Goal: Transaction & Acquisition: Purchase product/service

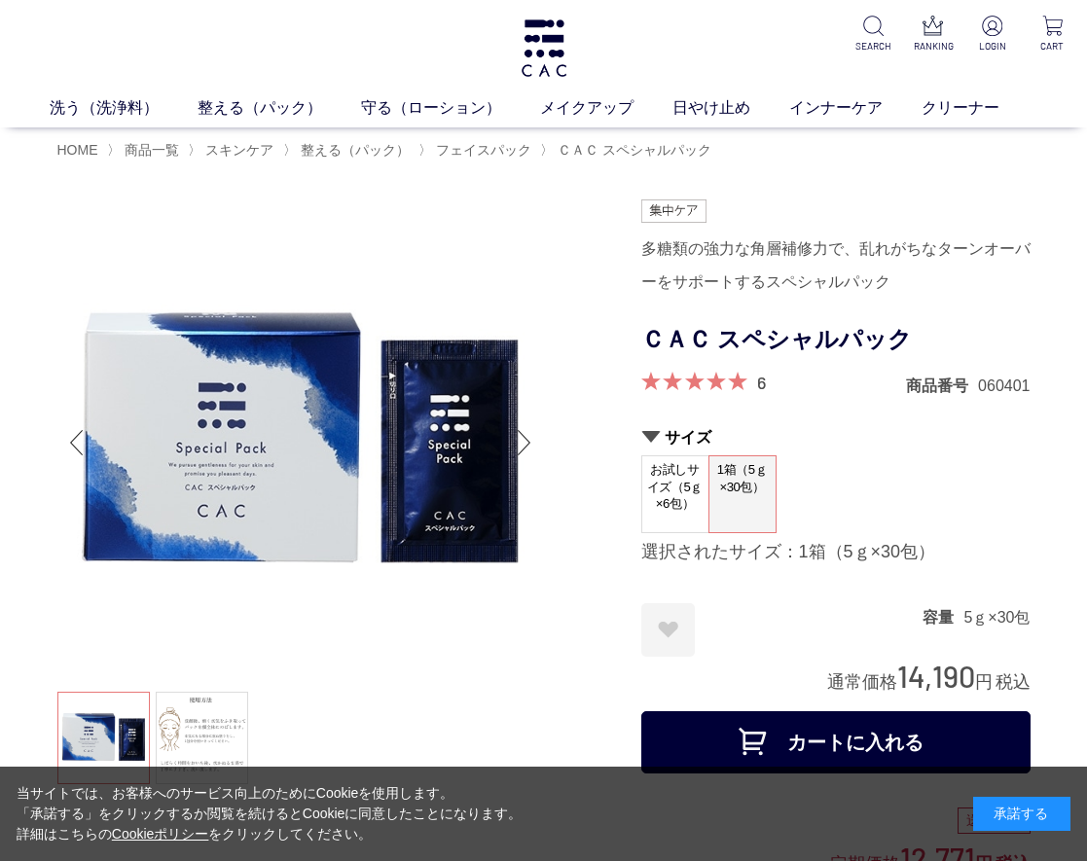
click at [485, 582] on img at bounding box center [300, 442] width 487 height 487
click at [598, 221] on div at bounding box center [349, 729] width 584 height 1061
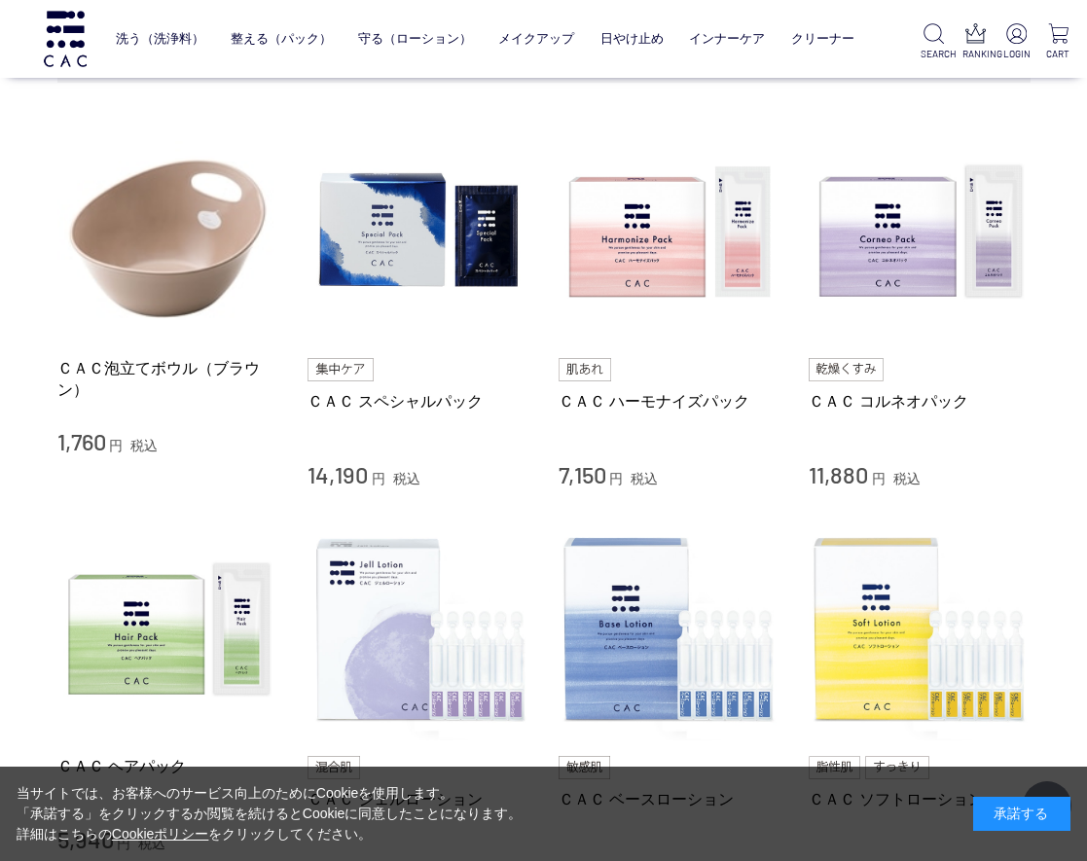
scroll to position [292, 0]
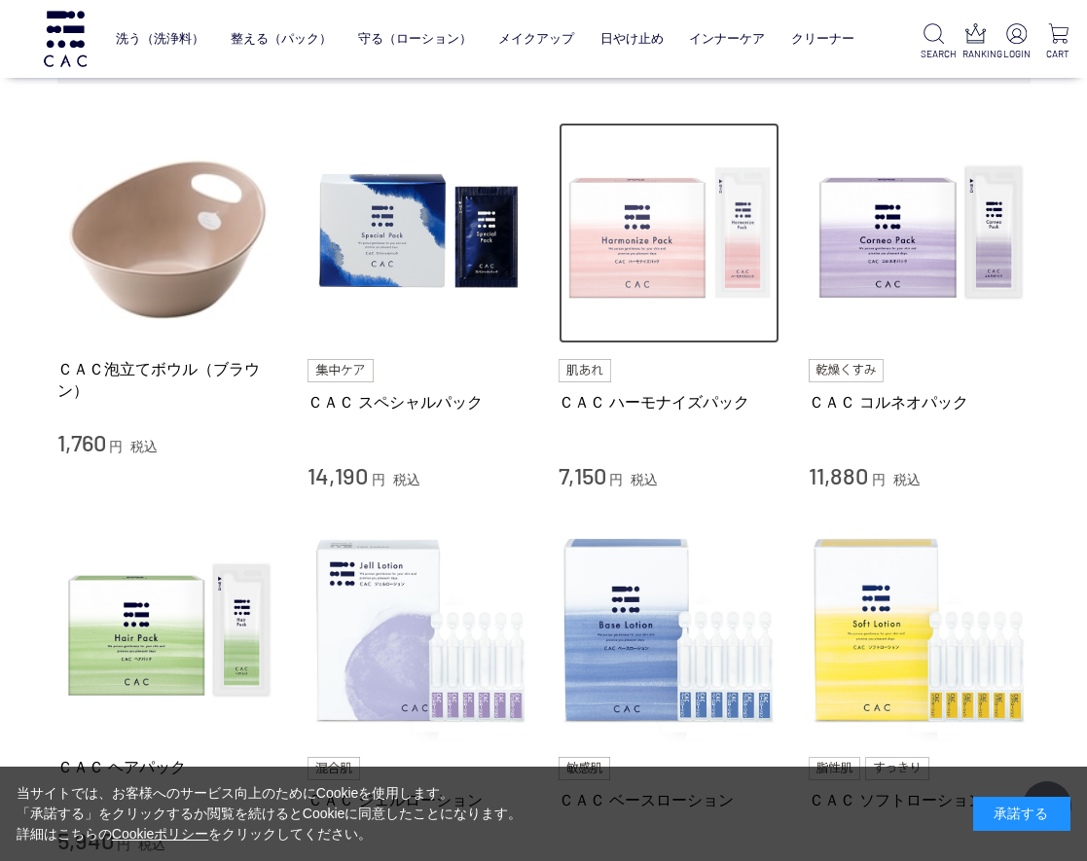
click at [624, 267] on img at bounding box center [670, 234] width 222 height 222
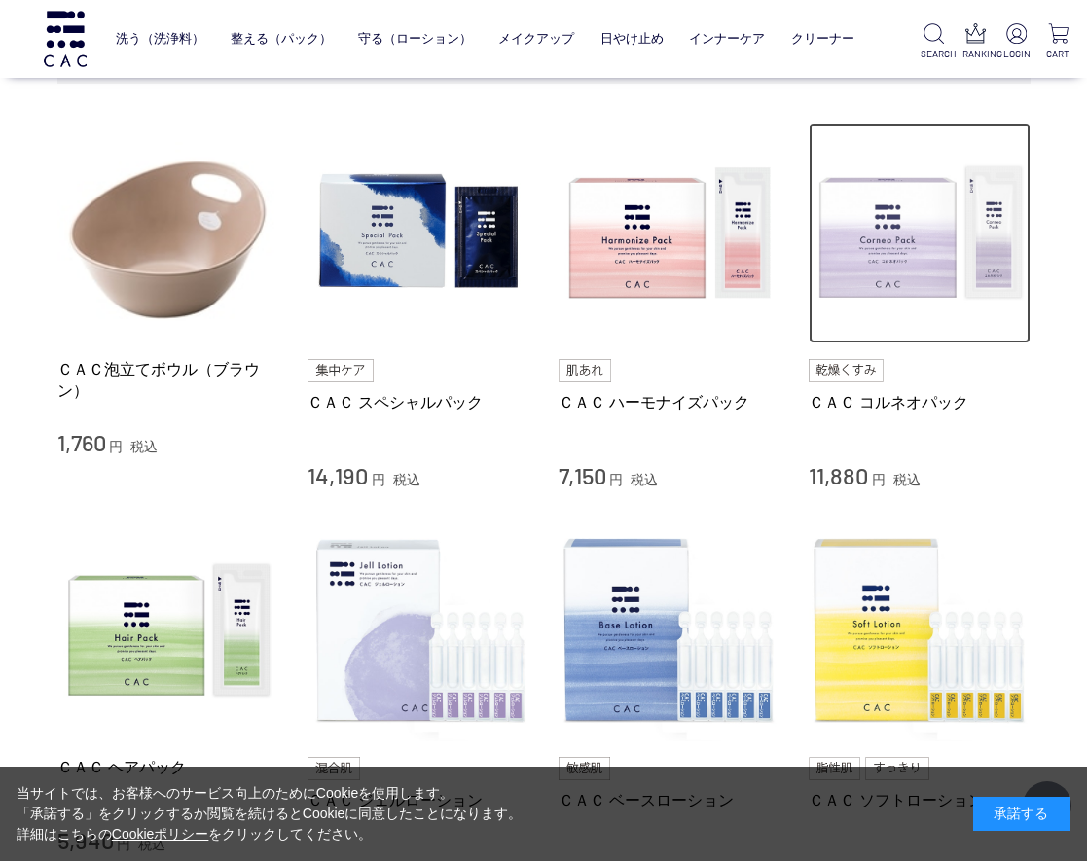
click at [880, 258] on img at bounding box center [920, 234] width 222 height 222
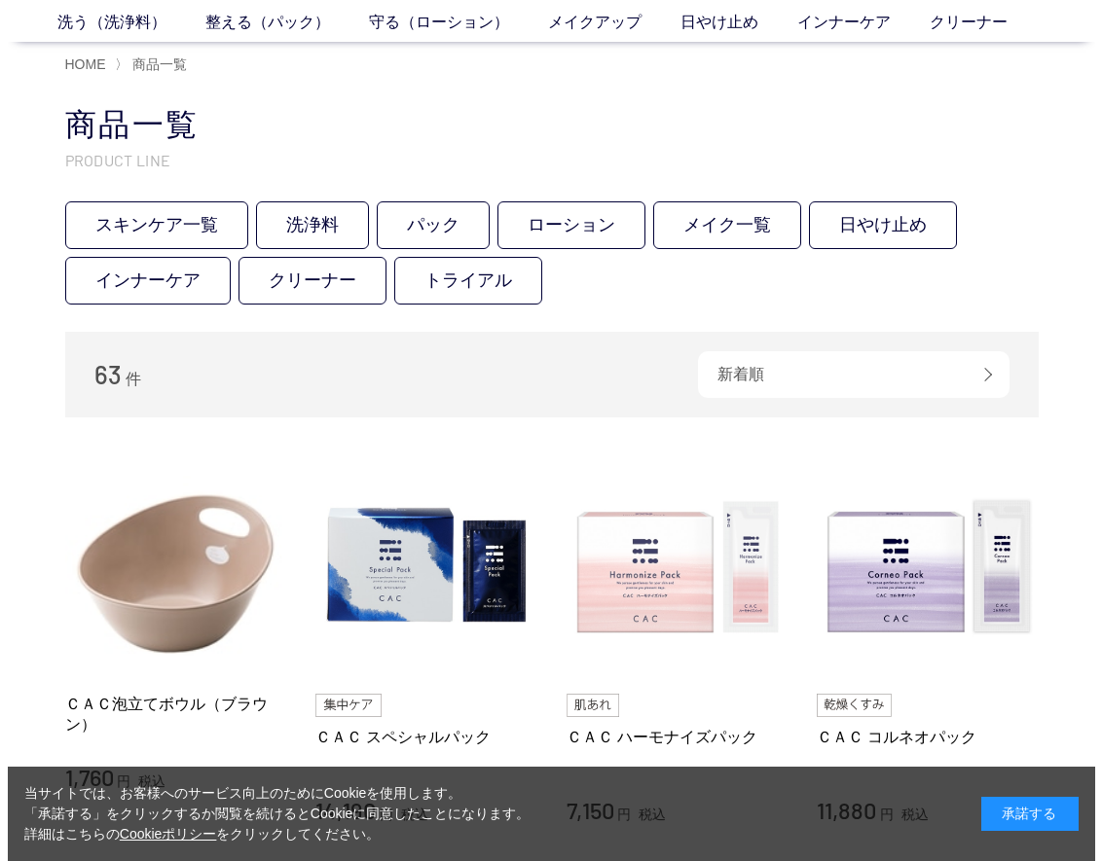
scroll to position [0, 0]
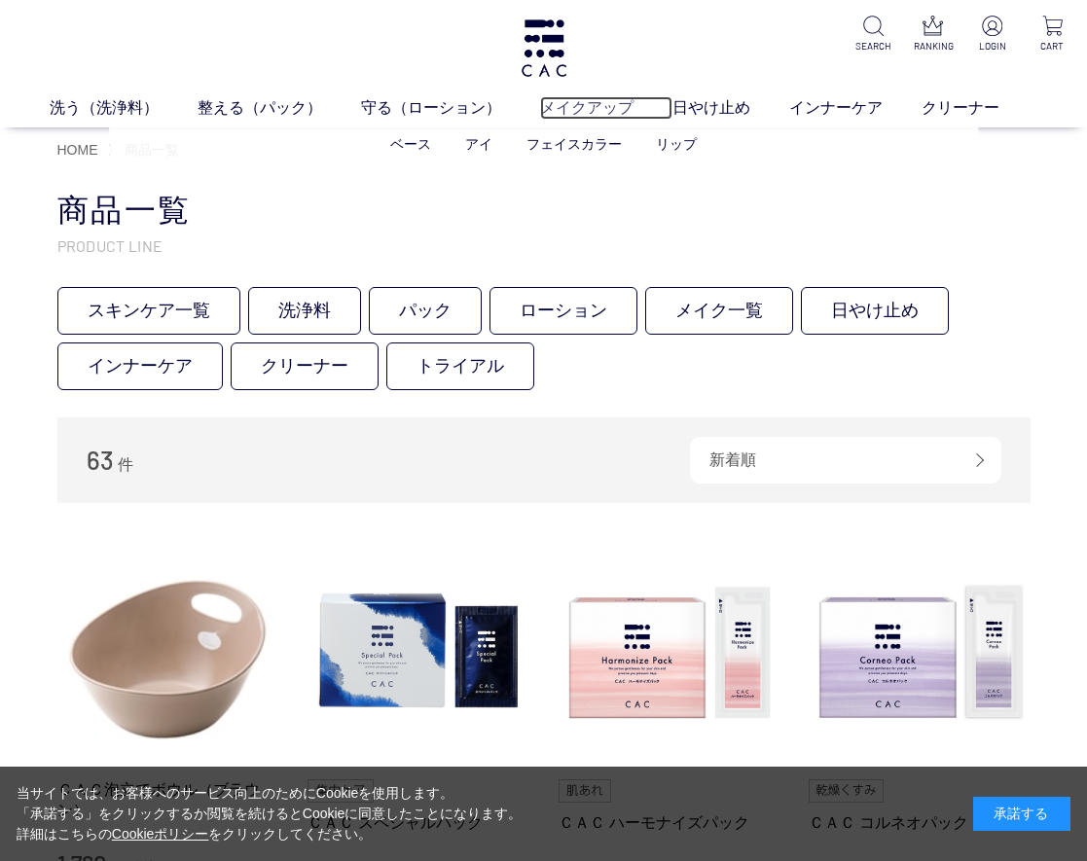
click at [597, 112] on link "メイクアップ" at bounding box center [606, 107] width 132 height 23
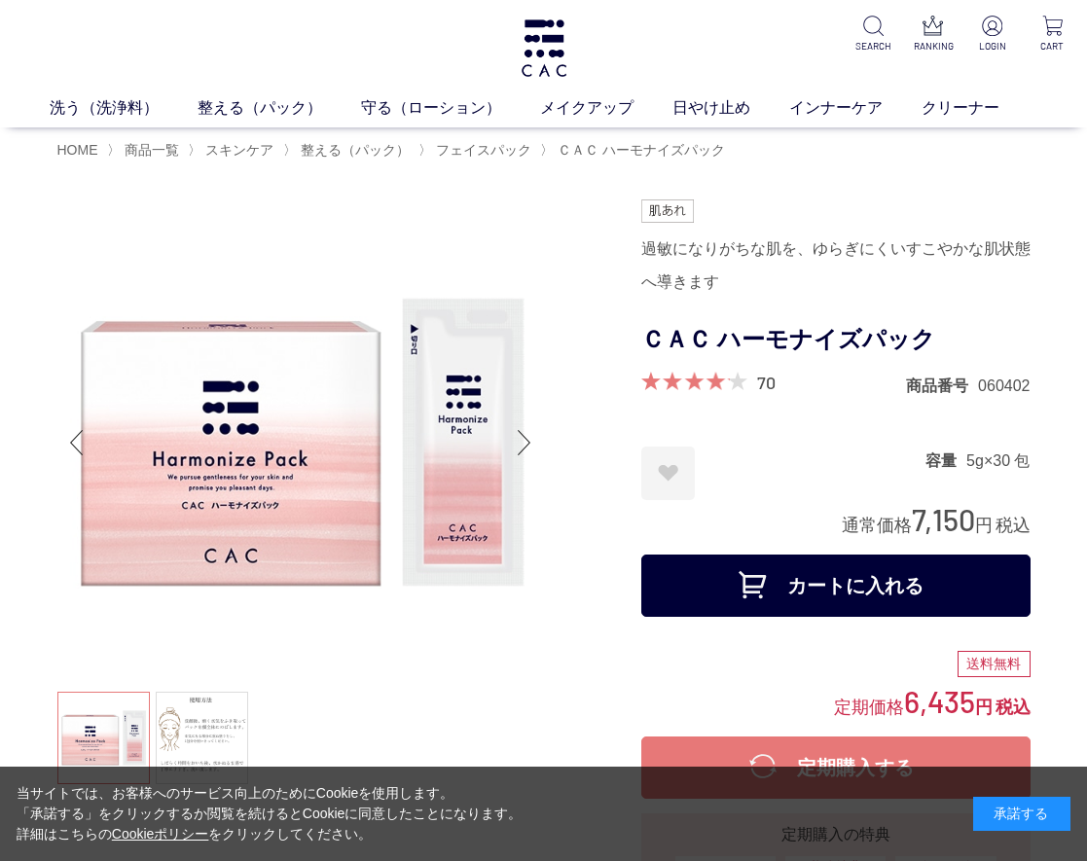
click at [570, 547] on div at bounding box center [349, 651] width 584 height 904
click at [824, 274] on div "過敏になりがちな肌を、ゆらぎにくいすこやかな肌状態へ導きます" at bounding box center [835, 266] width 389 height 66
click at [765, 258] on div "過敏になりがちな肌を、ゆらぎにくいすこやかな肌状態へ導きます" at bounding box center [835, 266] width 389 height 66
click at [784, 320] on h1 "ＣＡＣ ハーモナイズパック" at bounding box center [835, 340] width 389 height 44
click at [764, 297] on div "過敏になりがちな肌を、ゆらぎにくいすこやかな肌状態へ導きます" at bounding box center [835, 266] width 389 height 66
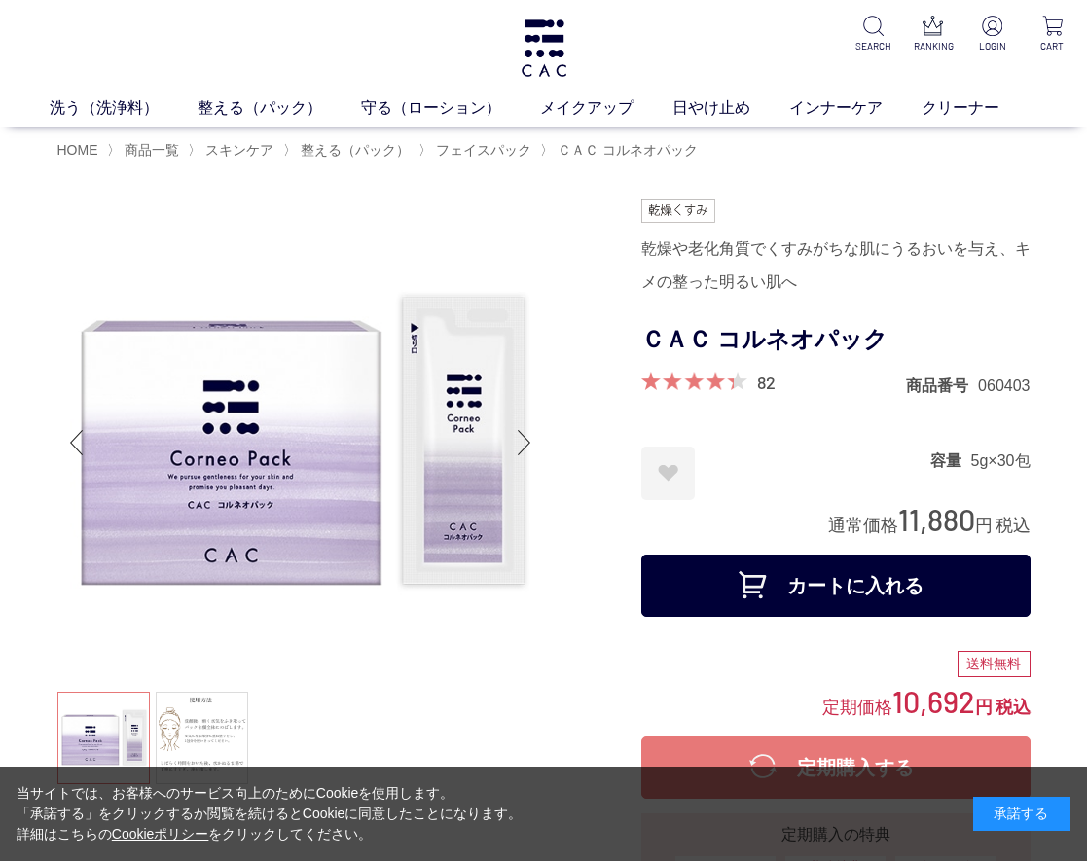
click at [621, 366] on div at bounding box center [349, 651] width 584 height 904
click at [744, 197] on div at bounding box center [543, 195] width 973 height 10
click at [714, 273] on div "乾燥や老化角質でくすみがちな肌にうるおいを与え、キメの整った明るい肌へ" at bounding box center [835, 266] width 389 height 66
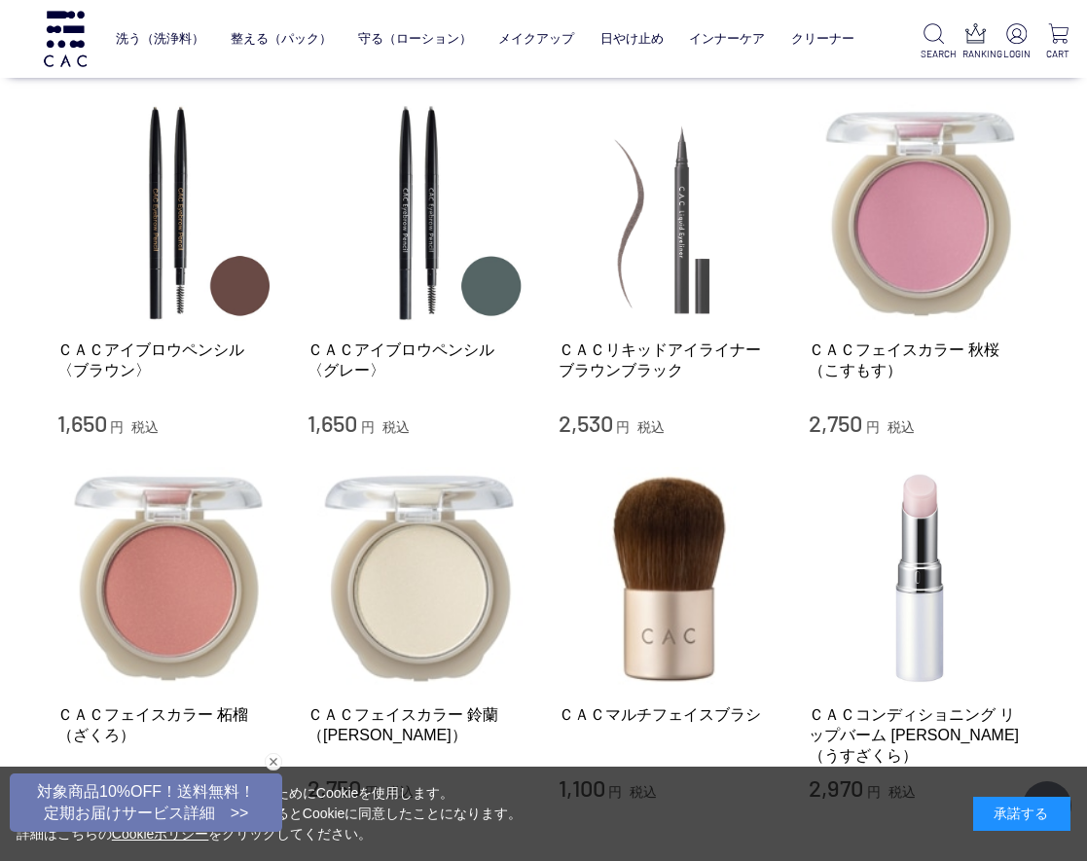
scroll to position [1654, 0]
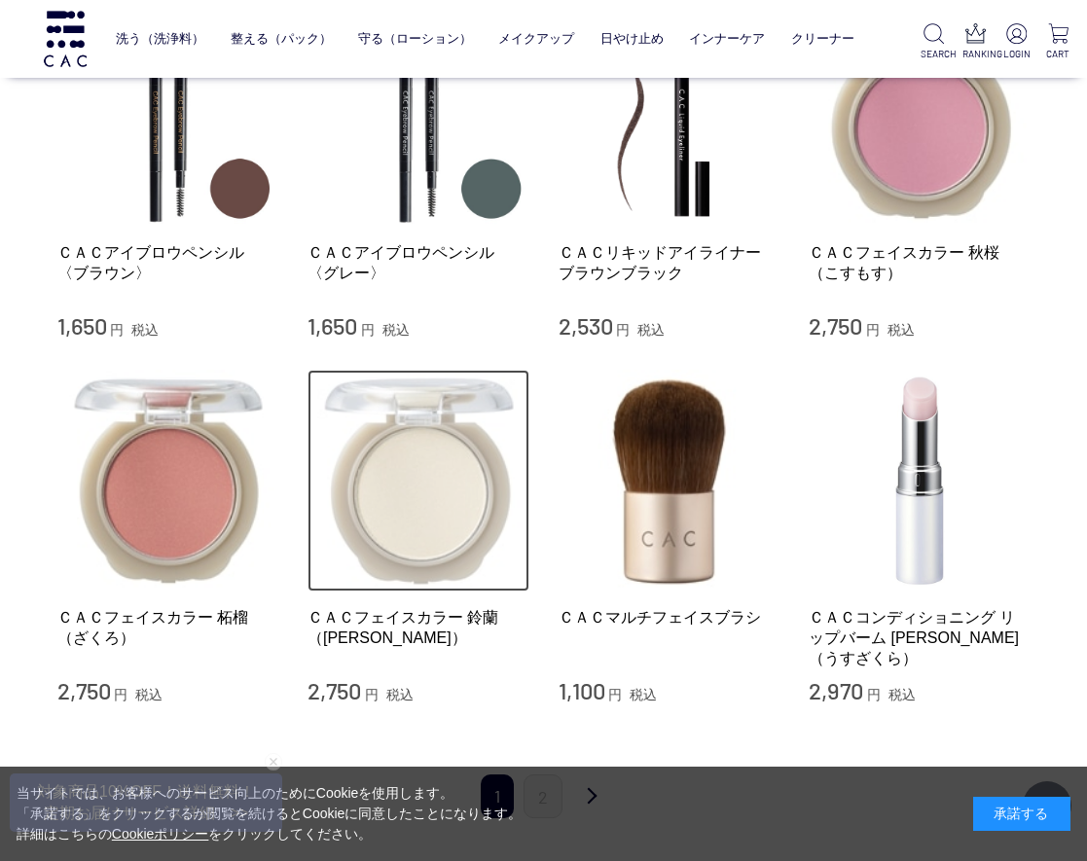
click at [399, 491] on img at bounding box center [419, 481] width 222 height 222
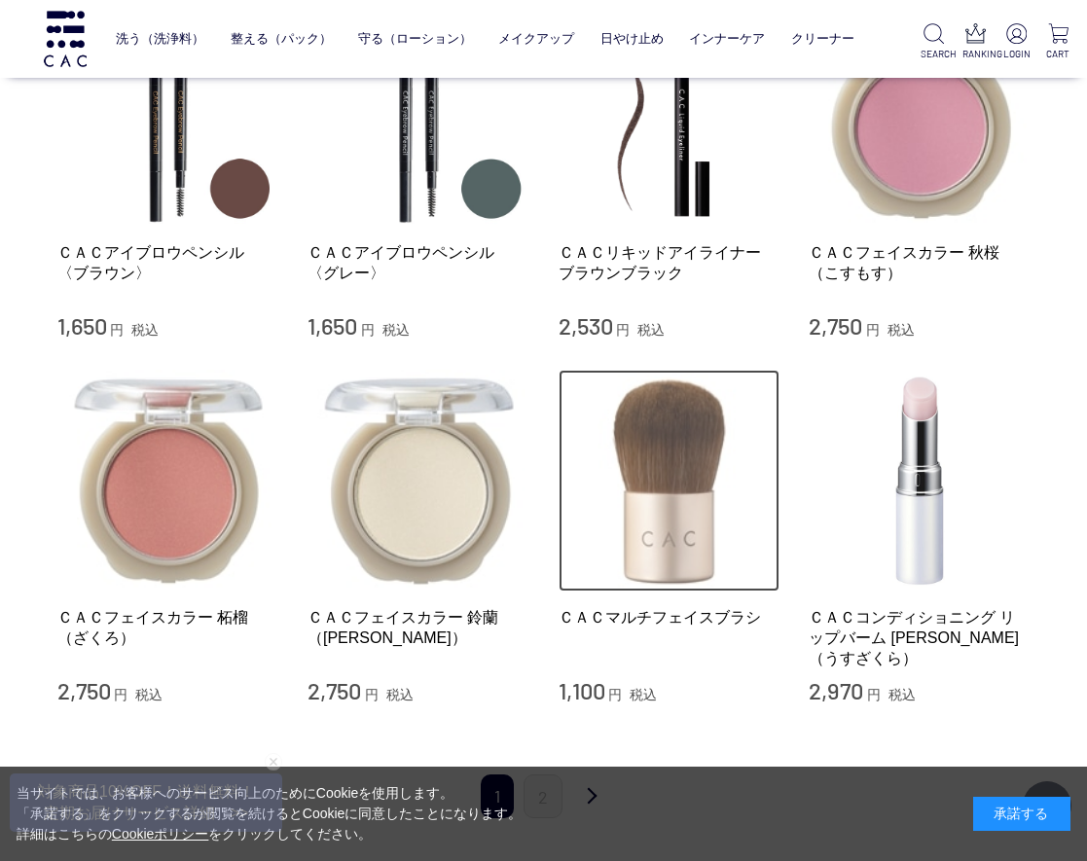
click at [671, 486] on img at bounding box center [670, 481] width 222 height 222
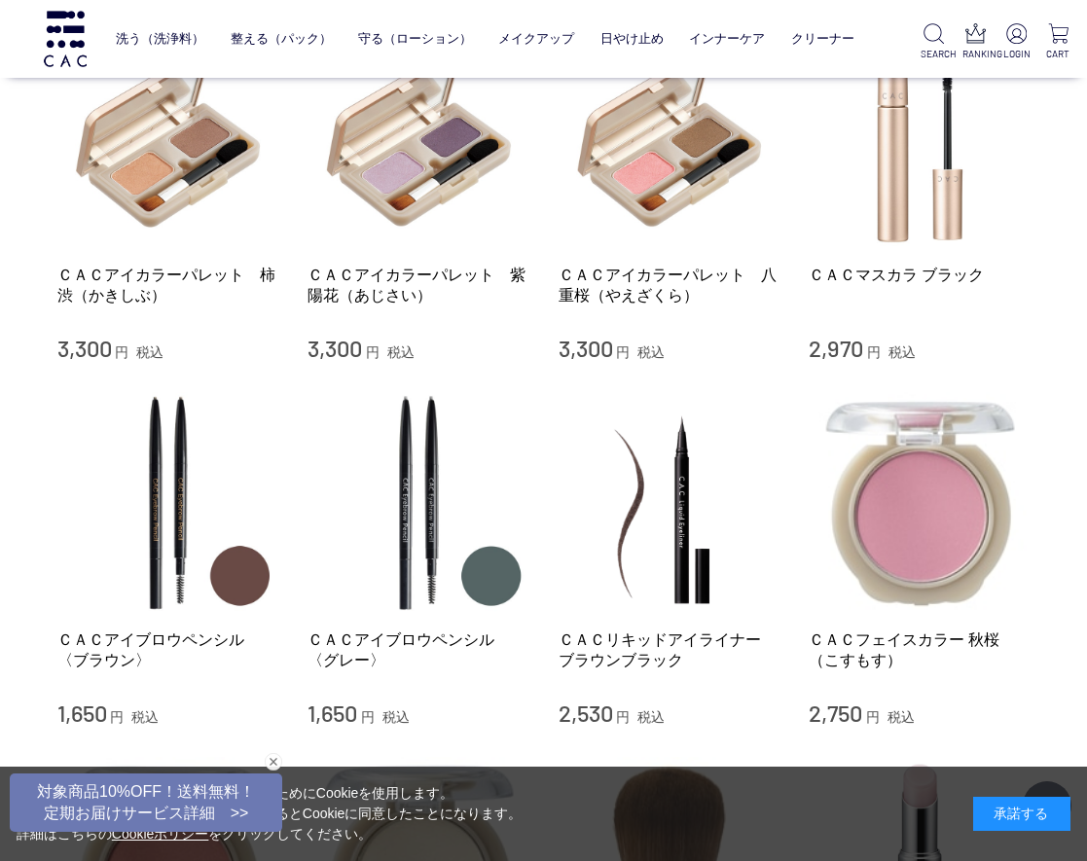
scroll to position [1168, 0]
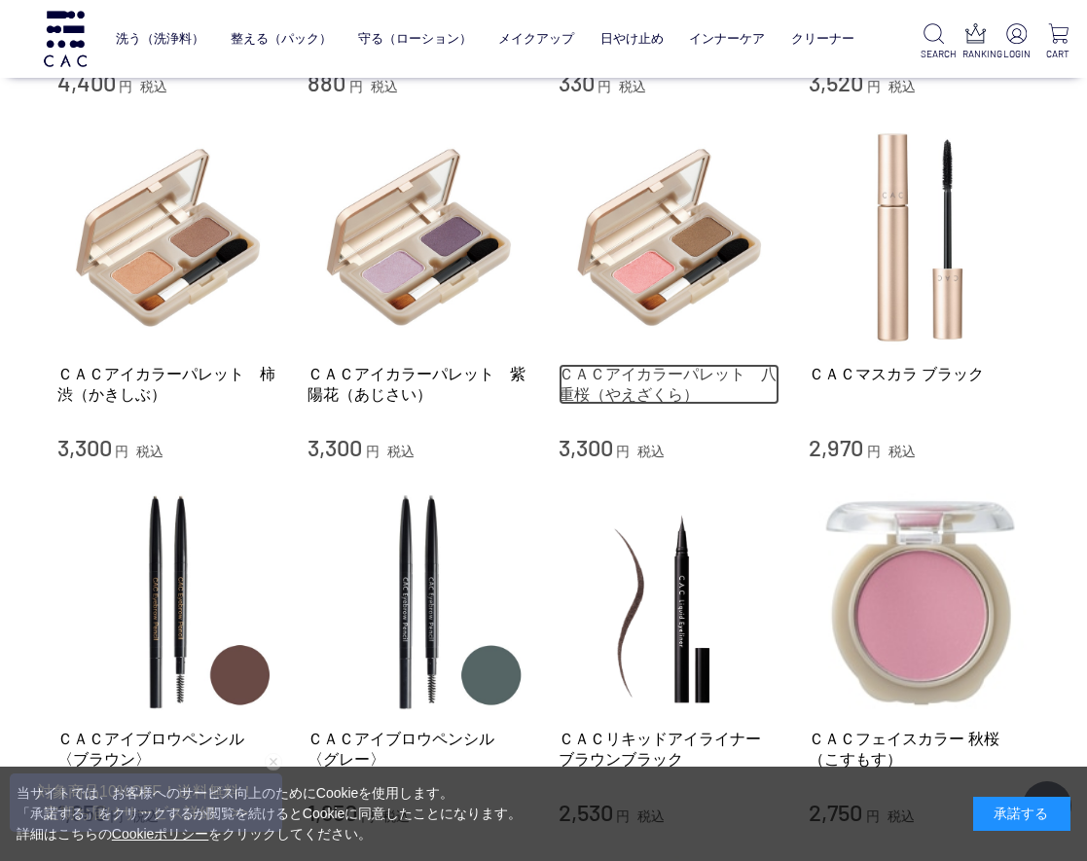
drag, startPoint x: 685, startPoint y: 350, endPoint x: 709, endPoint y: 347, distance: 24.5
click at [685, 364] on link "ＣＡＣアイカラーパレット　八重桜（やえざくら）" at bounding box center [670, 385] width 222 height 42
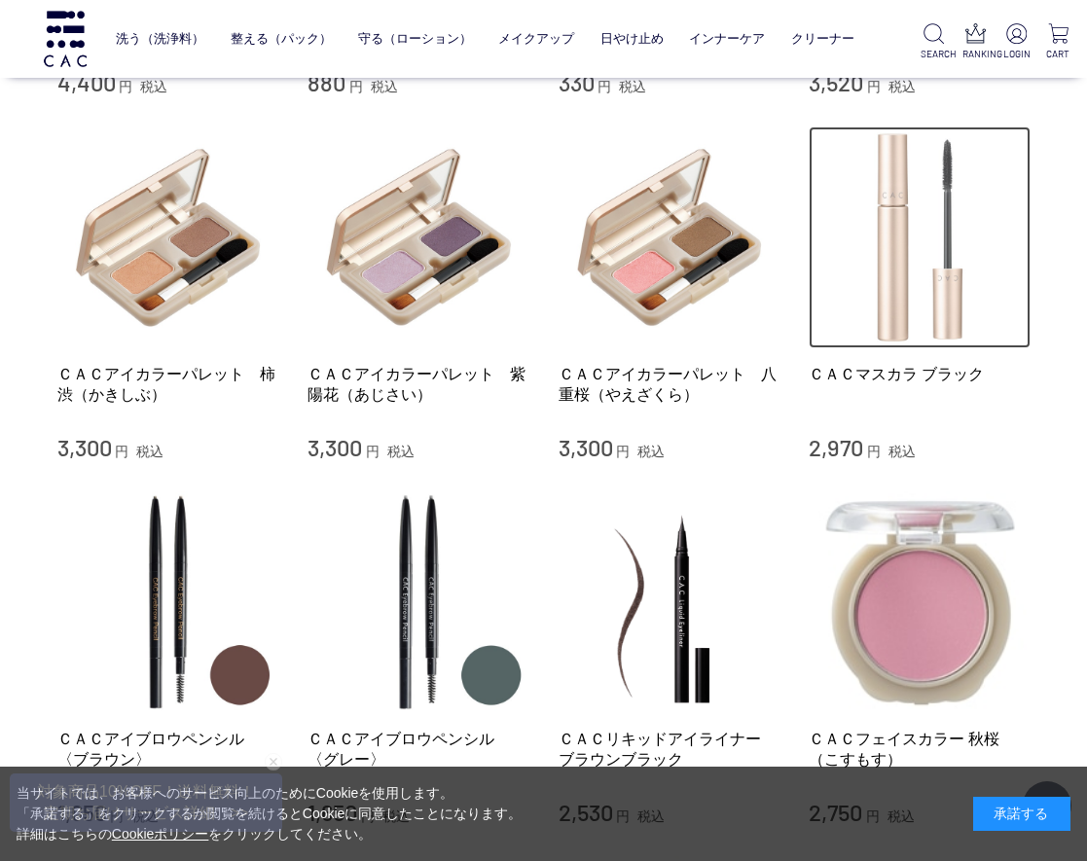
click at [938, 278] on img at bounding box center [920, 238] width 222 height 222
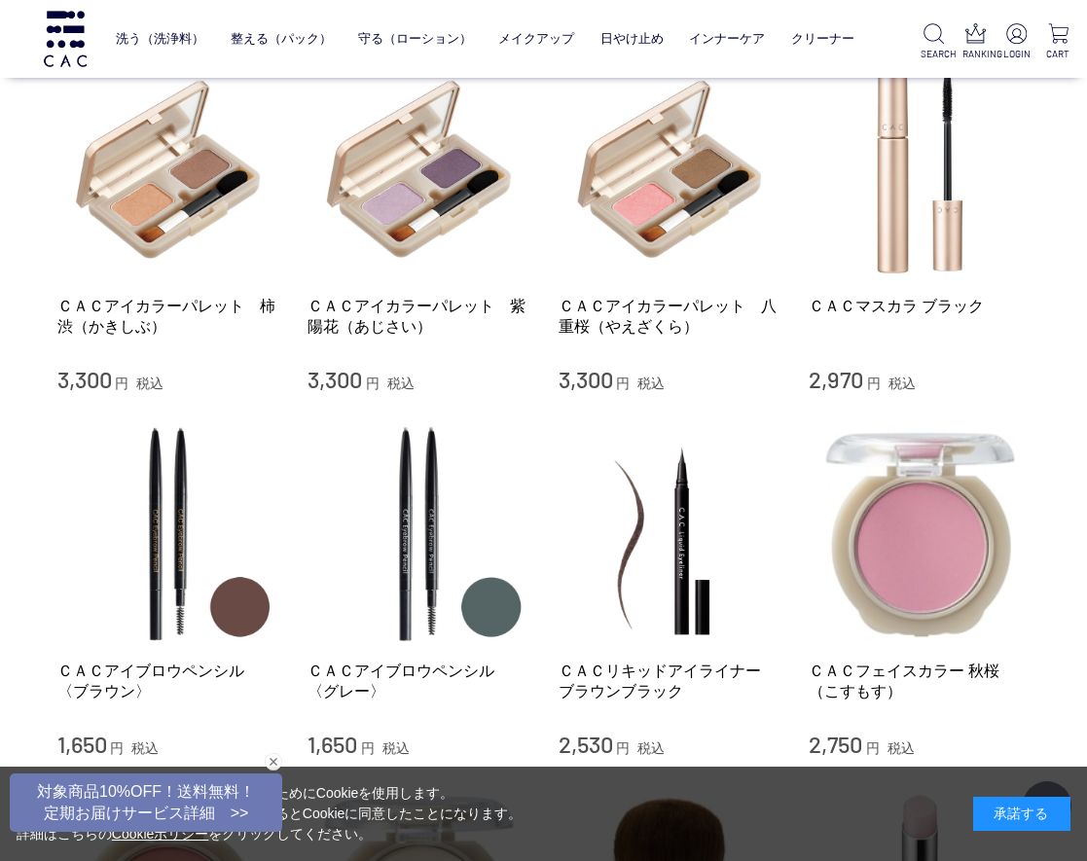
scroll to position [1265, 0]
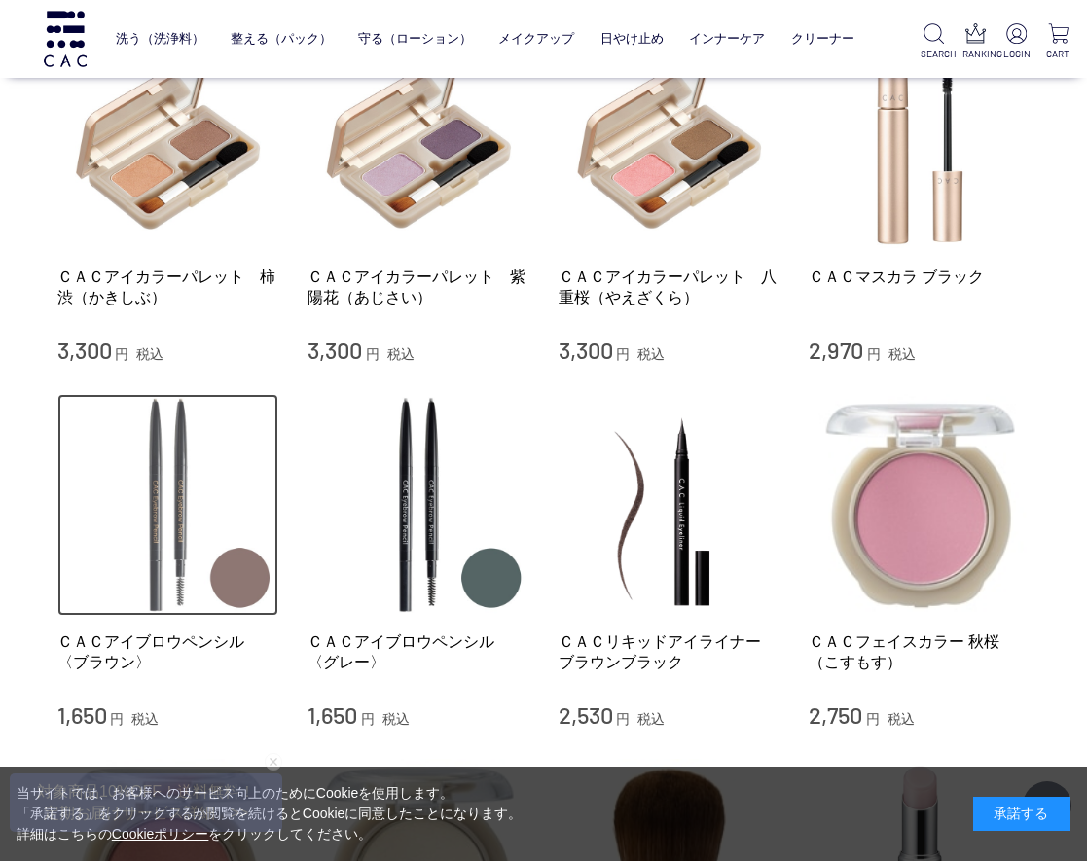
click at [169, 523] on img at bounding box center [168, 505] width 222 height 222
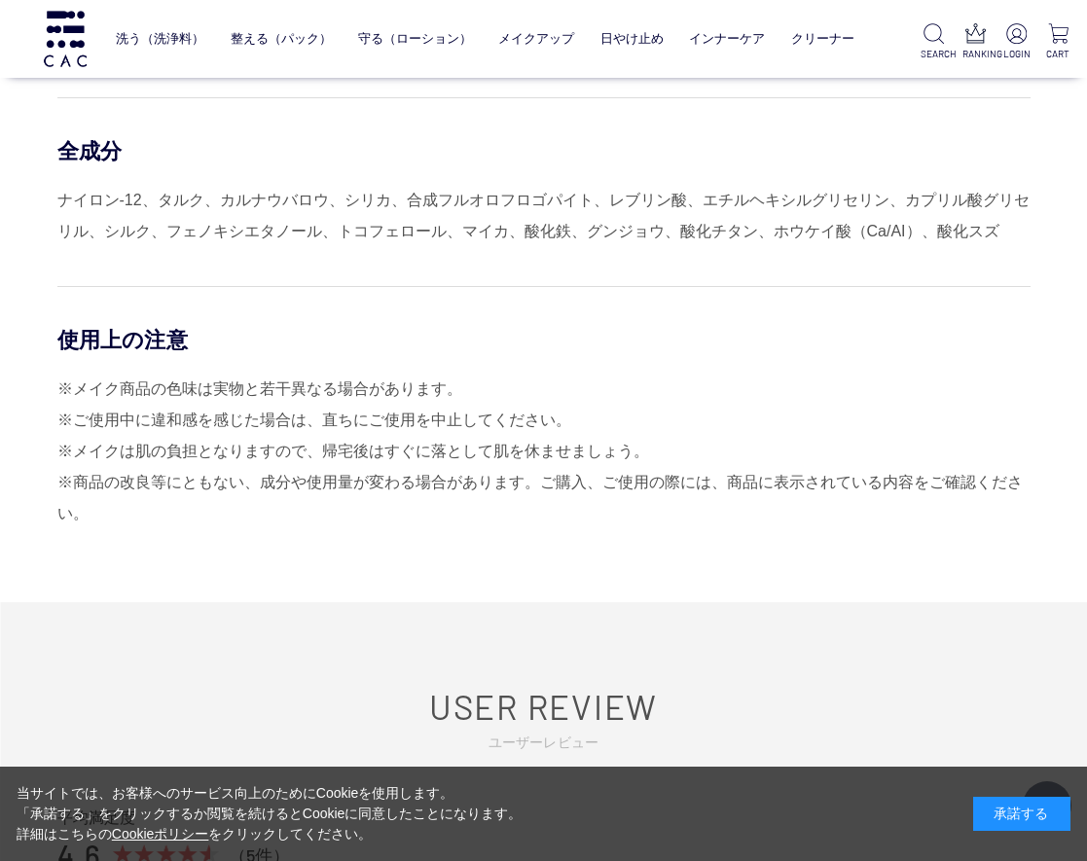
scroll to position [1557, 0]
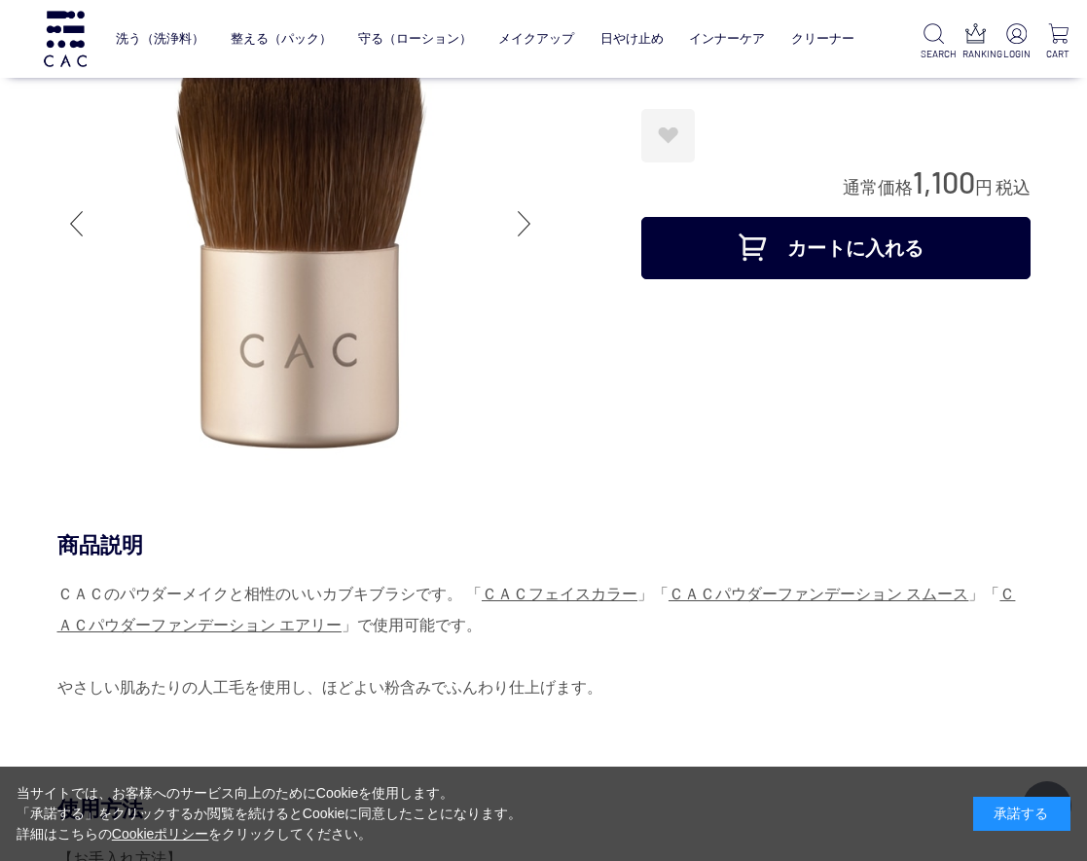
scroll to position [292, 0]
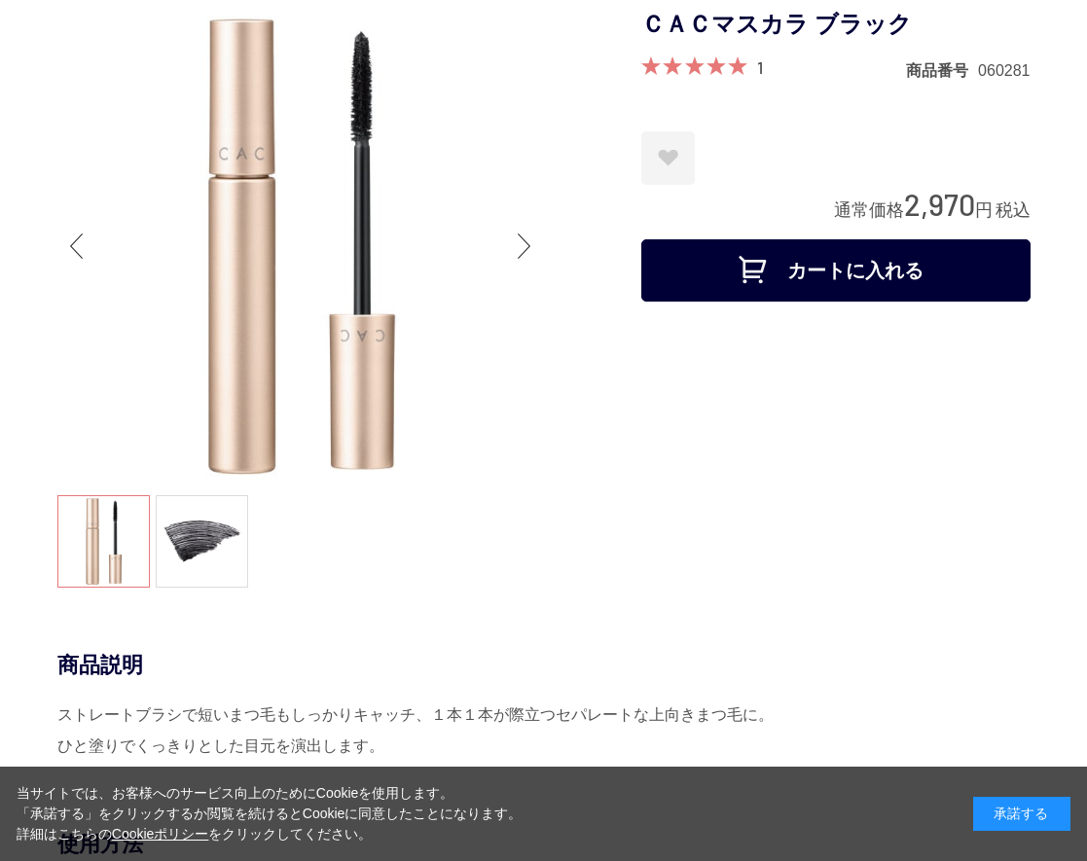
scroll to position [292, 0]
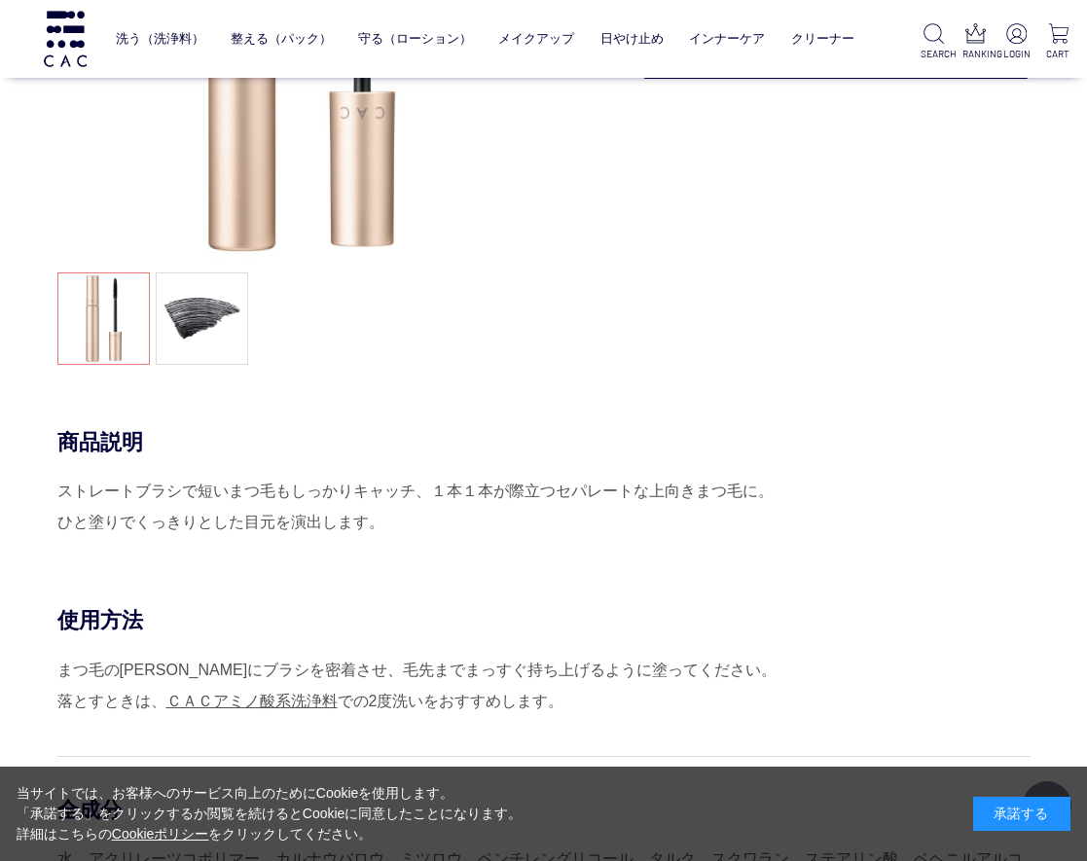
click at [560, 331] on div at bounding box center [349, 75] width 584 height 590
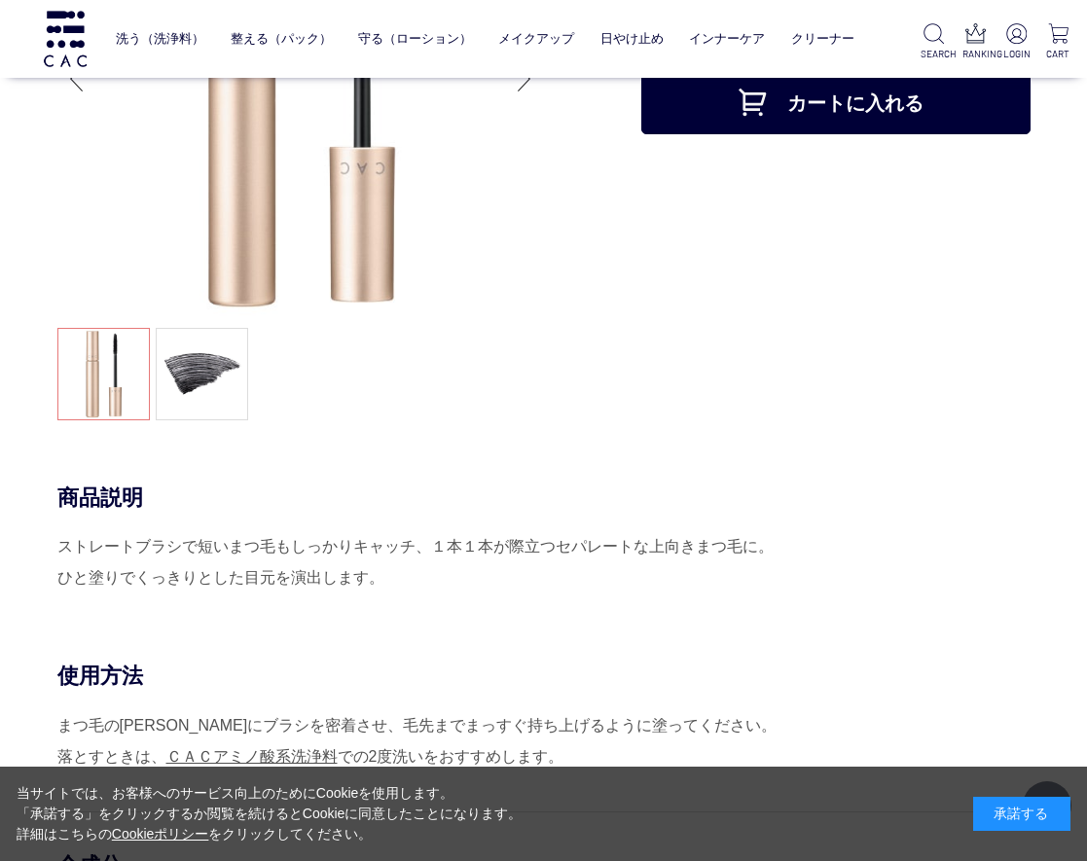
scroll to position [0, 0]
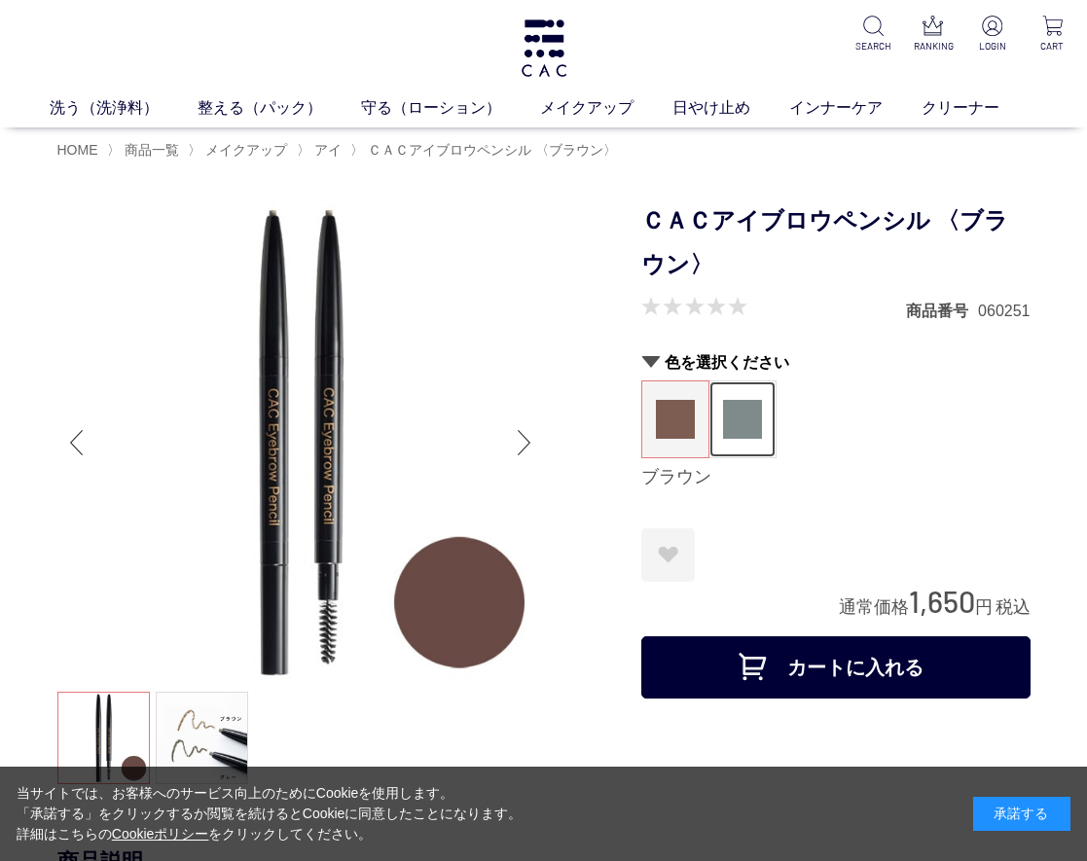
click at [733, 420] on img at bounding box center [742, 419] width 39 height 39
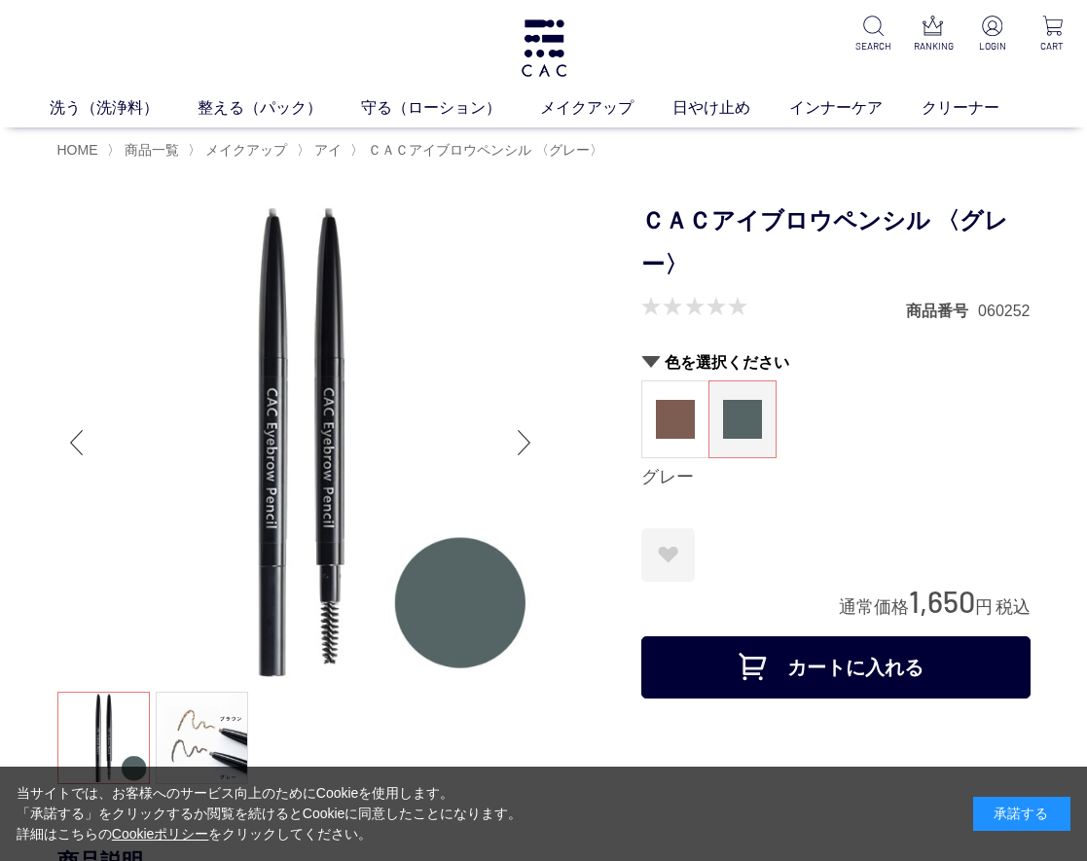
click at [584, 552] on div at bounding box center [349, 494] width 584 height 590
click at [675, 400] on img at bounding box center [675, 419] width 39 height 39
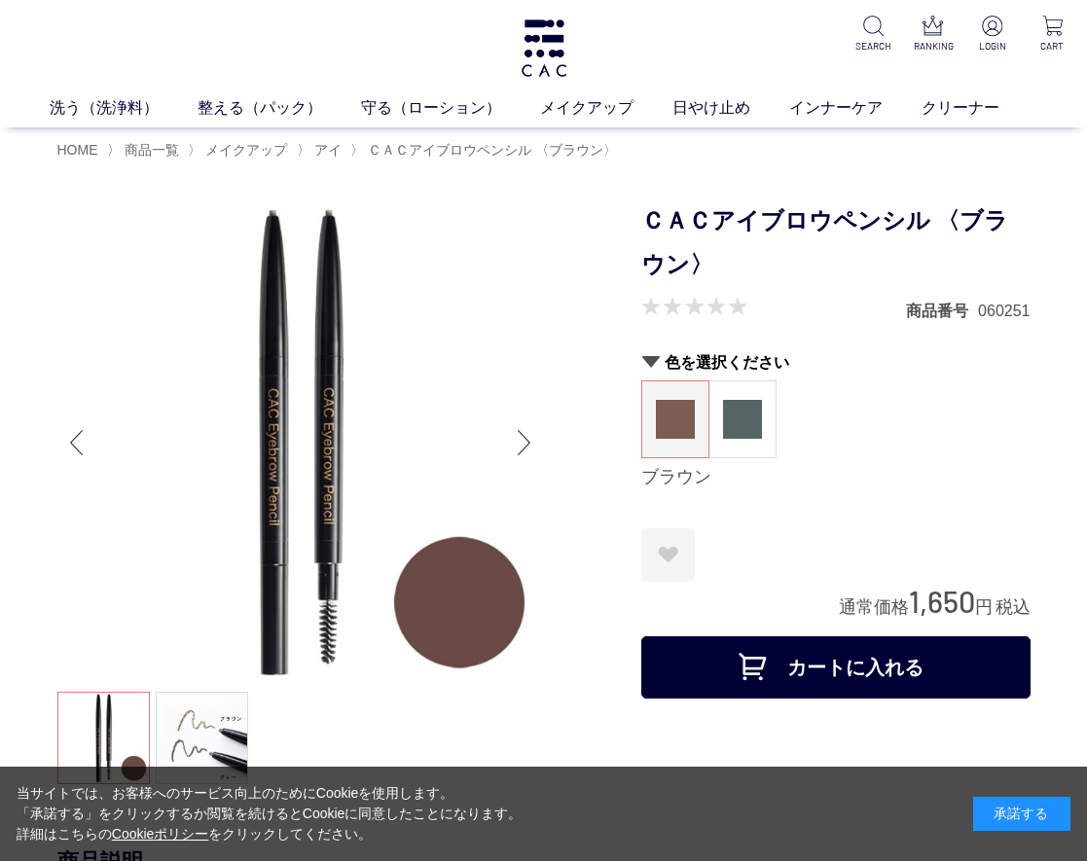
click at [468, 370] on img at bounding box center [300, 442] width 487 height 487
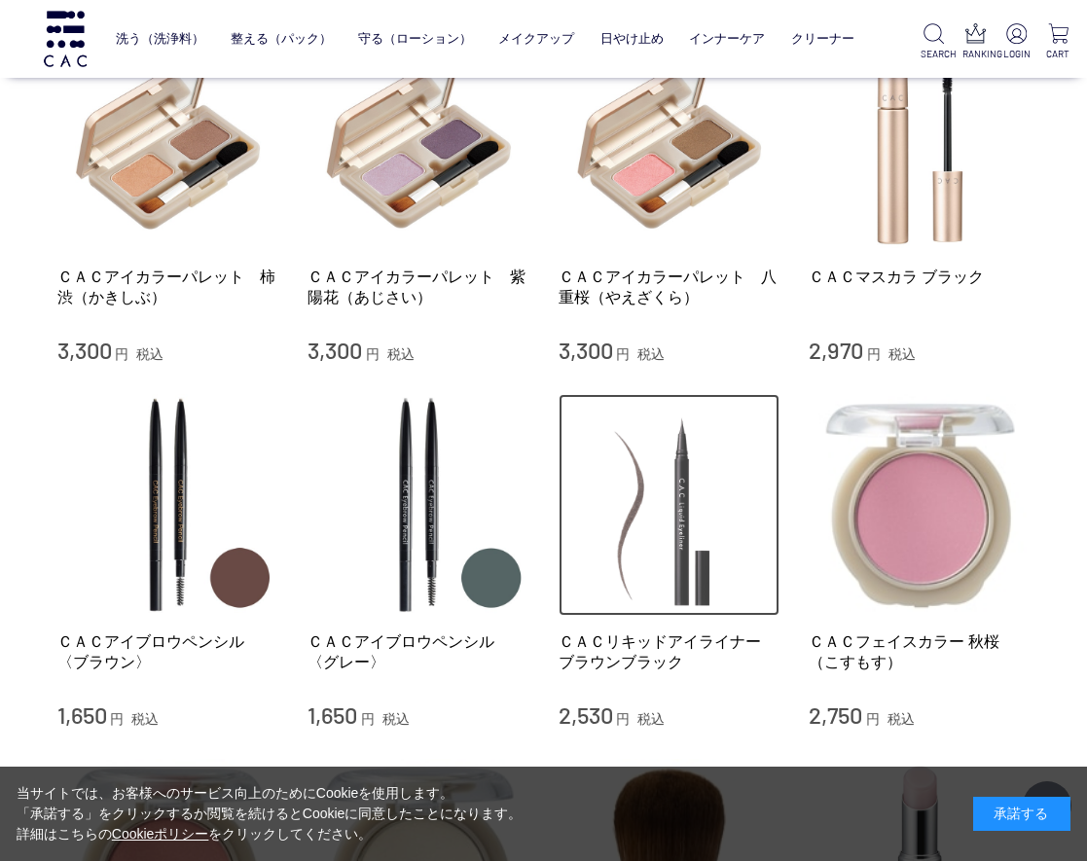
click at [685, 520] on img at bounding box center [670, 505] width 222 height 222
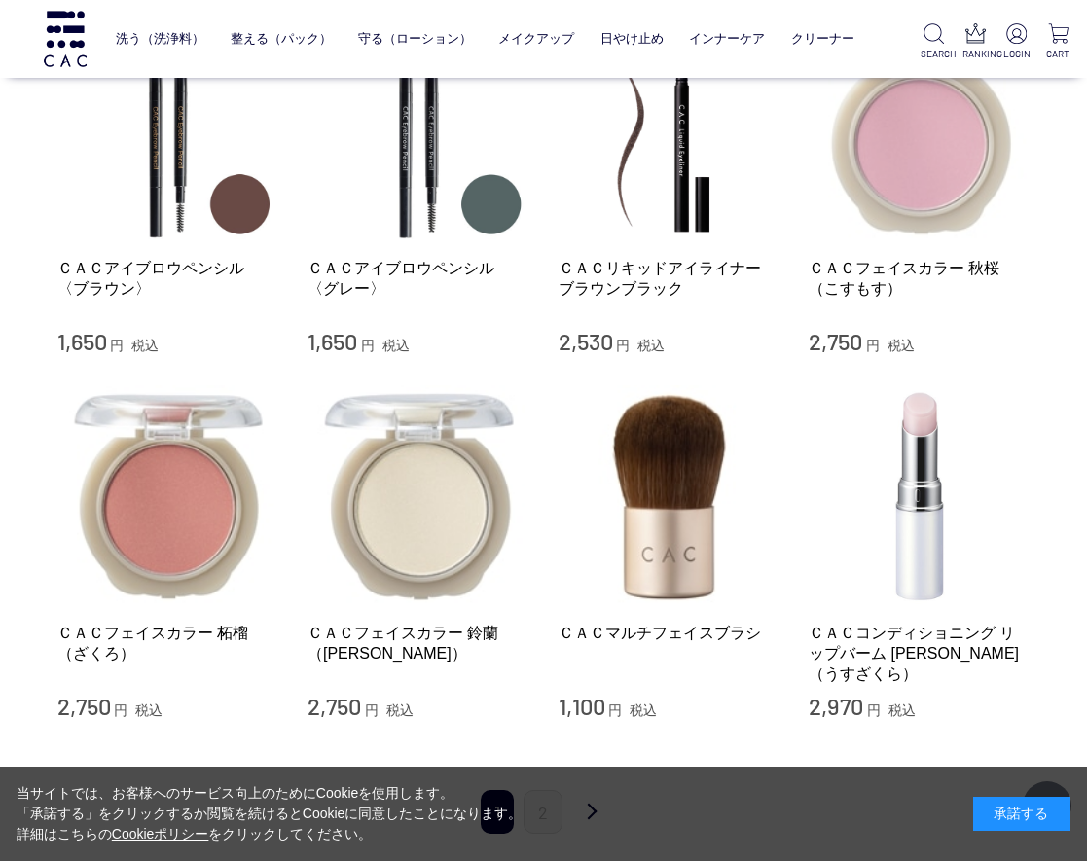
scroll to position [1654, 0]
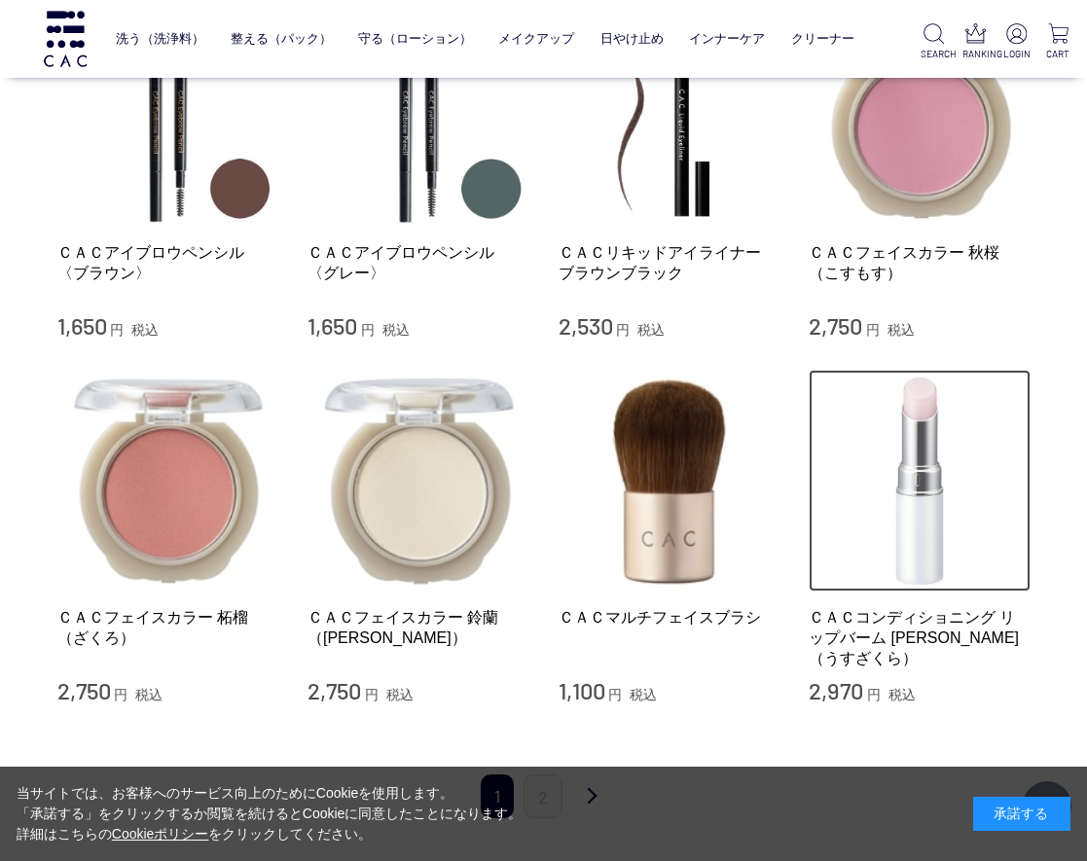
click at [934, 480] on img at bounding box center [920, 481] width 222 height 222
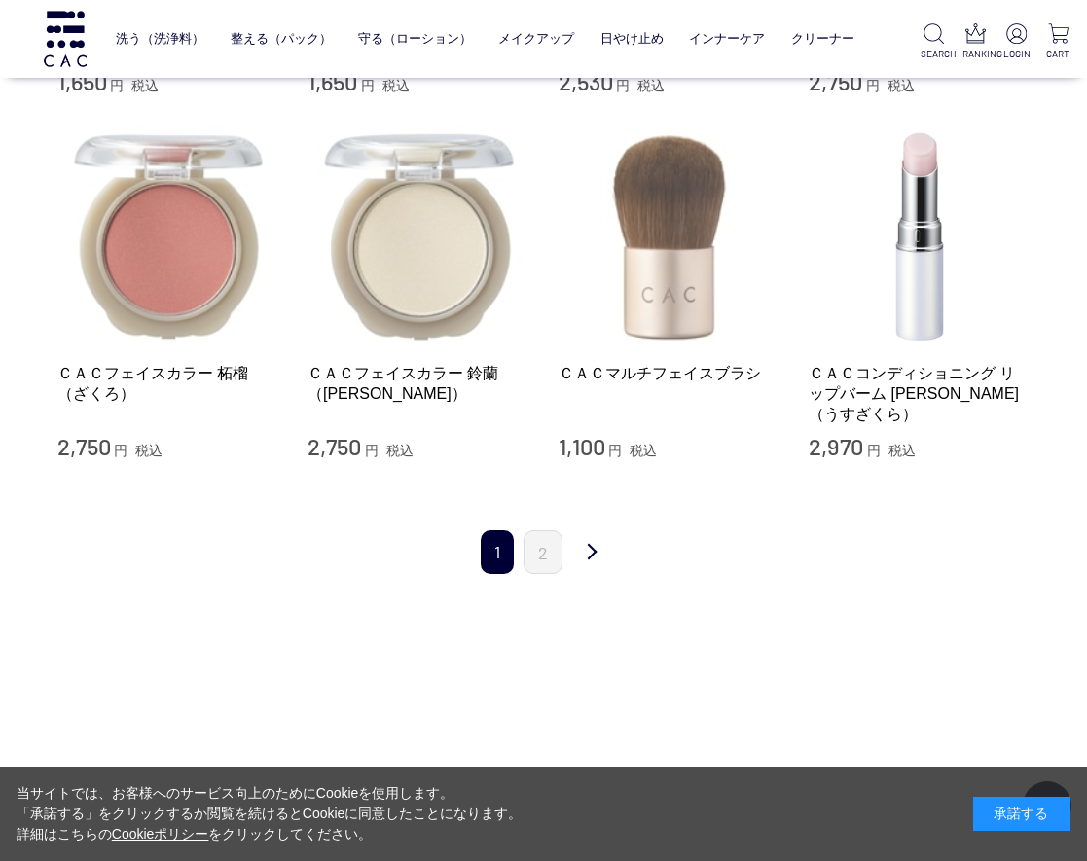
scroll to position [1946, 0]
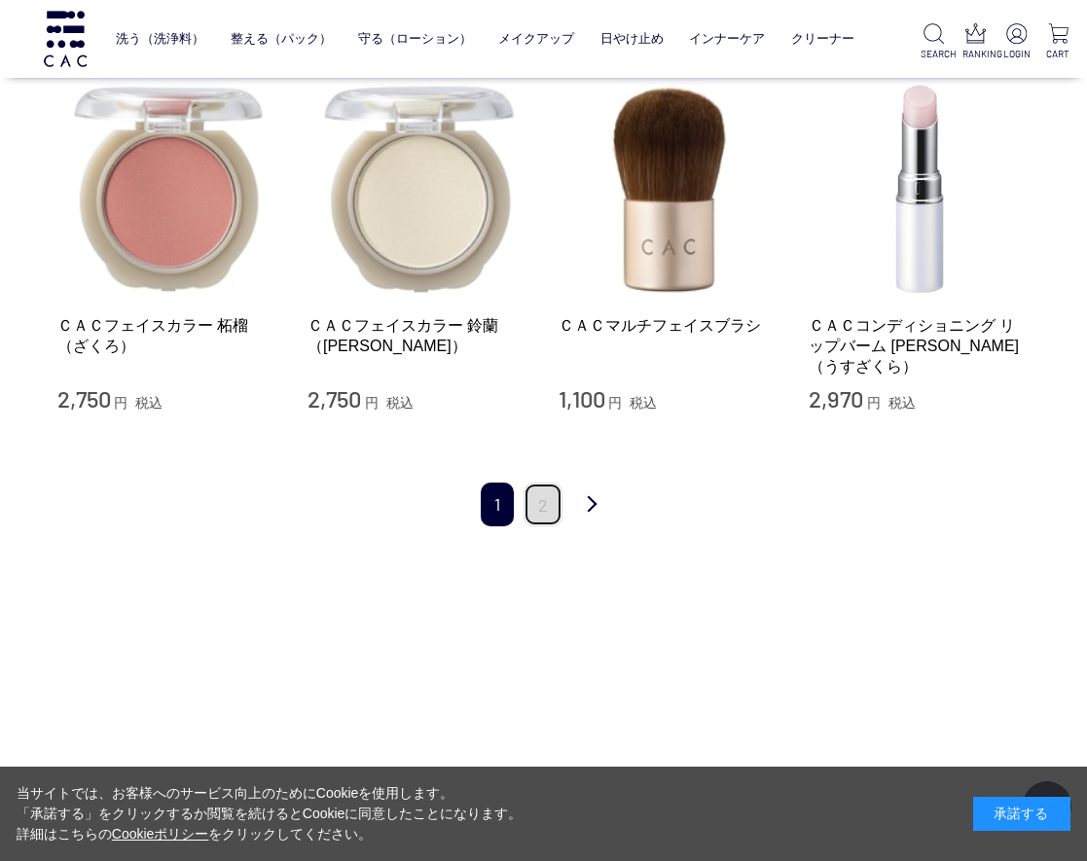
click at [533, 487] on link "2" at bounding box center [543, 505] width 39 height 44
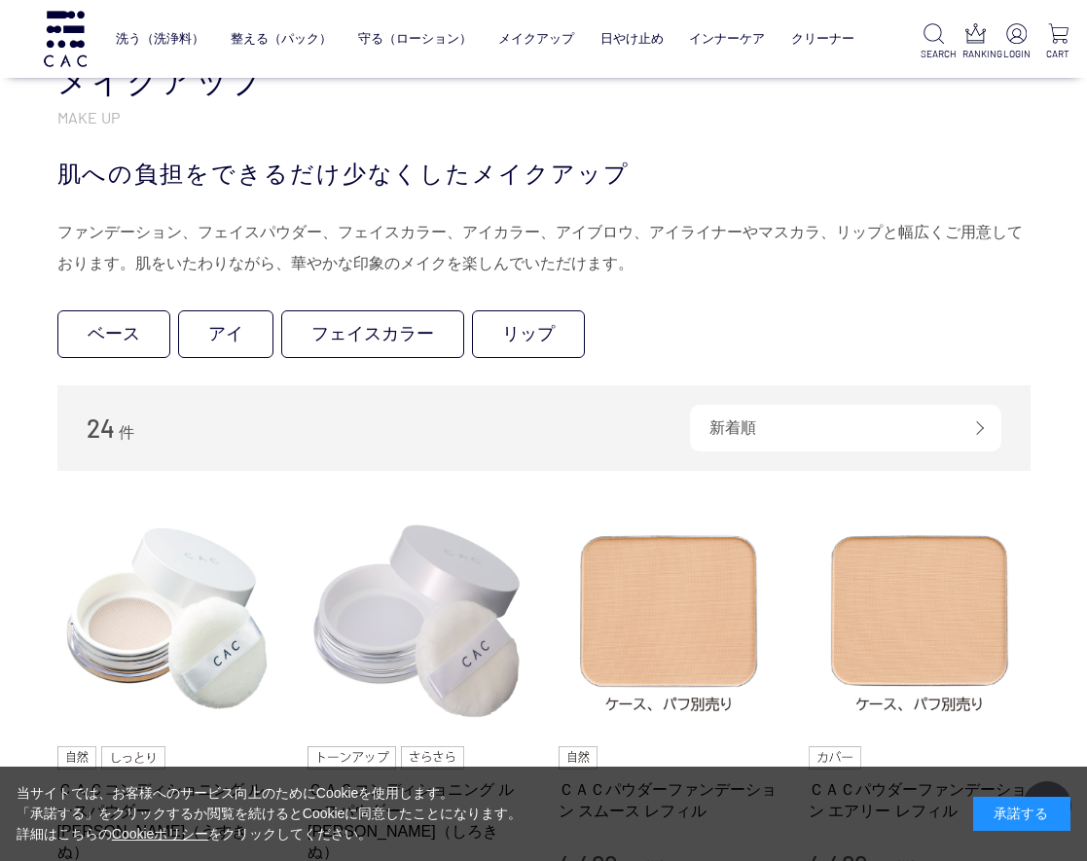
scroll to position [0, 0]
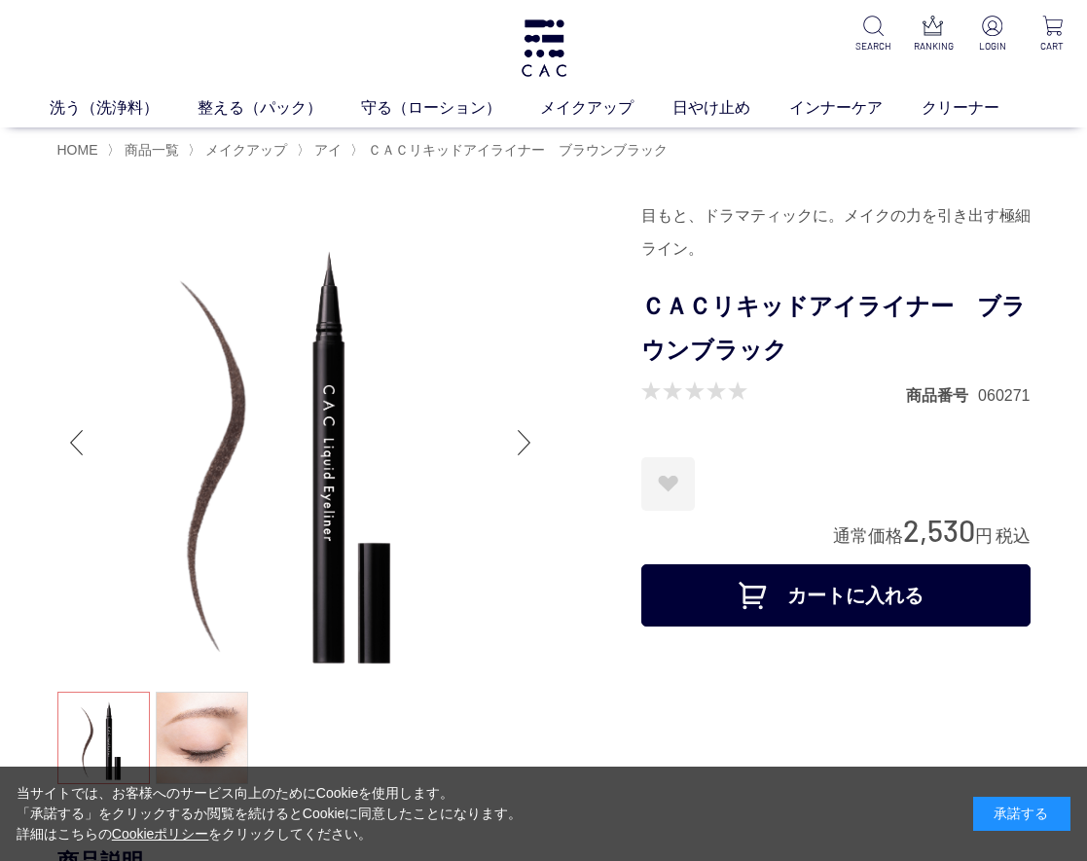
click at [762, 270] on form "目もと、ドラマティックに。メイクの力を引き出す極細ライン。 ＣＡＣリキッドアイライナー　ブラウンブラック 商品番号 060271 お気に入りに登録する お気に…" at bounding box center [835, 417] width 389 height 437
click at [760, 259] on div "目もと、ドラマティックに。メイクの力を引き出す極細ライン。" at bounding box center [835, 232] width 389 height 66
click at [767, 203] on div "目もと、ドラマティックに。メイクの力を引き出す極細ライン。" at bounding box center [835, 232] width 389 height 66
click at [557, 402] on div at bounding box center [349, 494] width 584 height 590
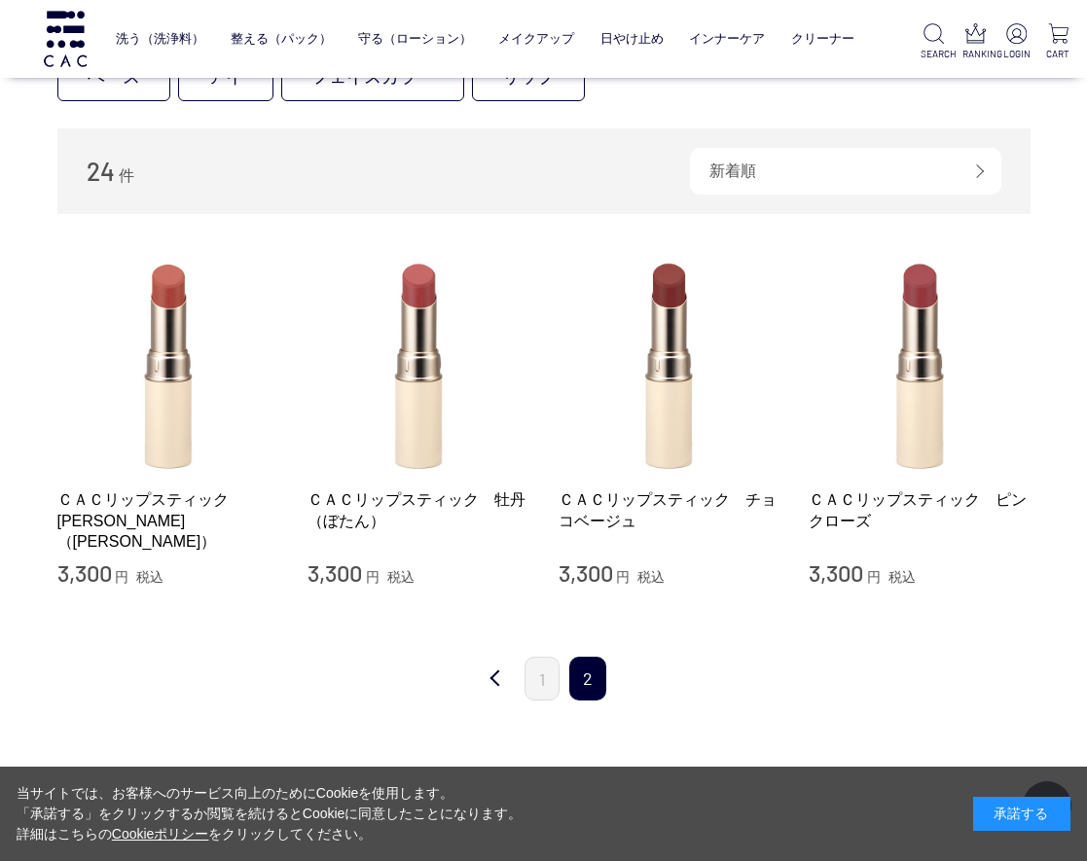
scroll to position [292, 0]
